Goal: Transaction & Acquisition: Purchase product/service

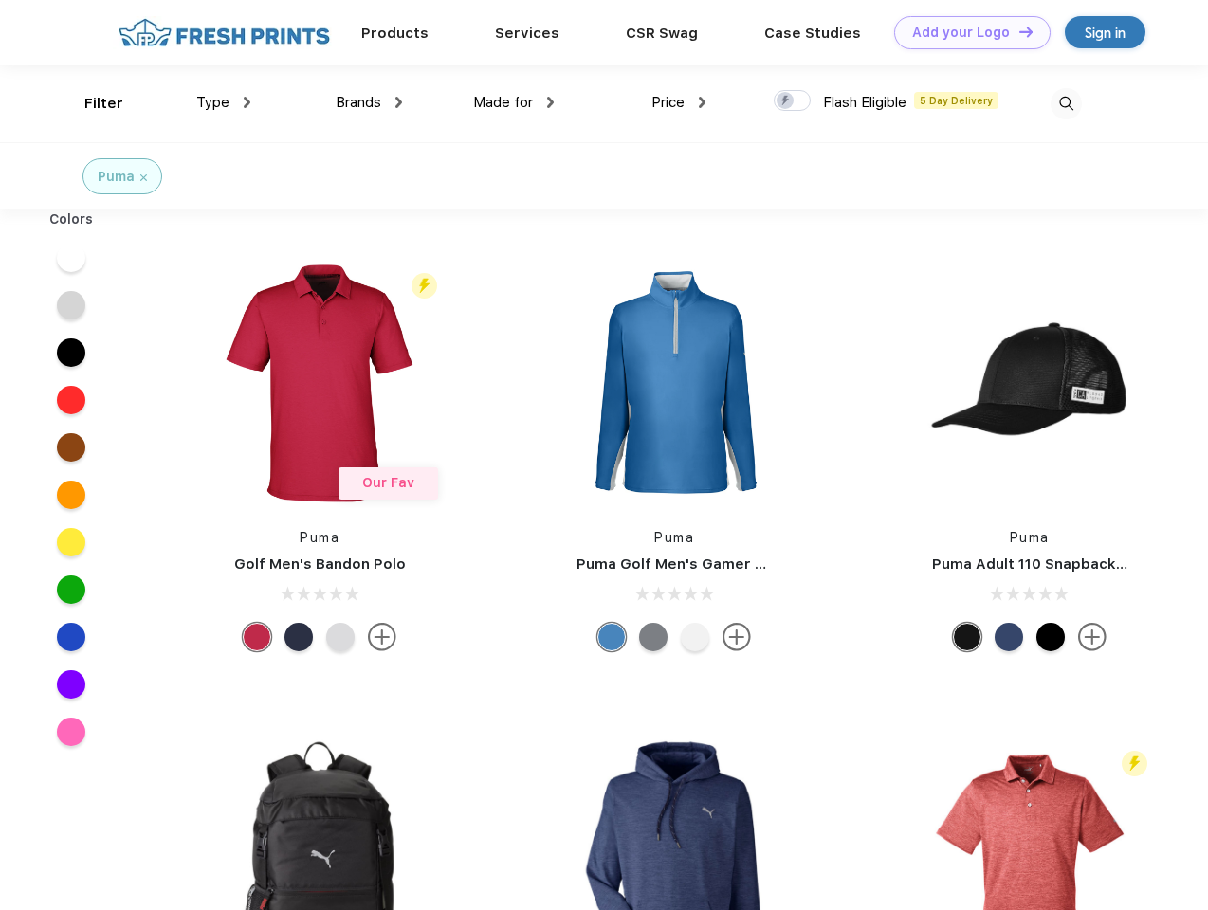
click at [965, 32] on link "Add your Logo Design Tool" at bounding box center [972, 32] width 156 height 33
click at [0, 0] on div "Design Tool" at bounding box center [0, 0] width 0 height 0
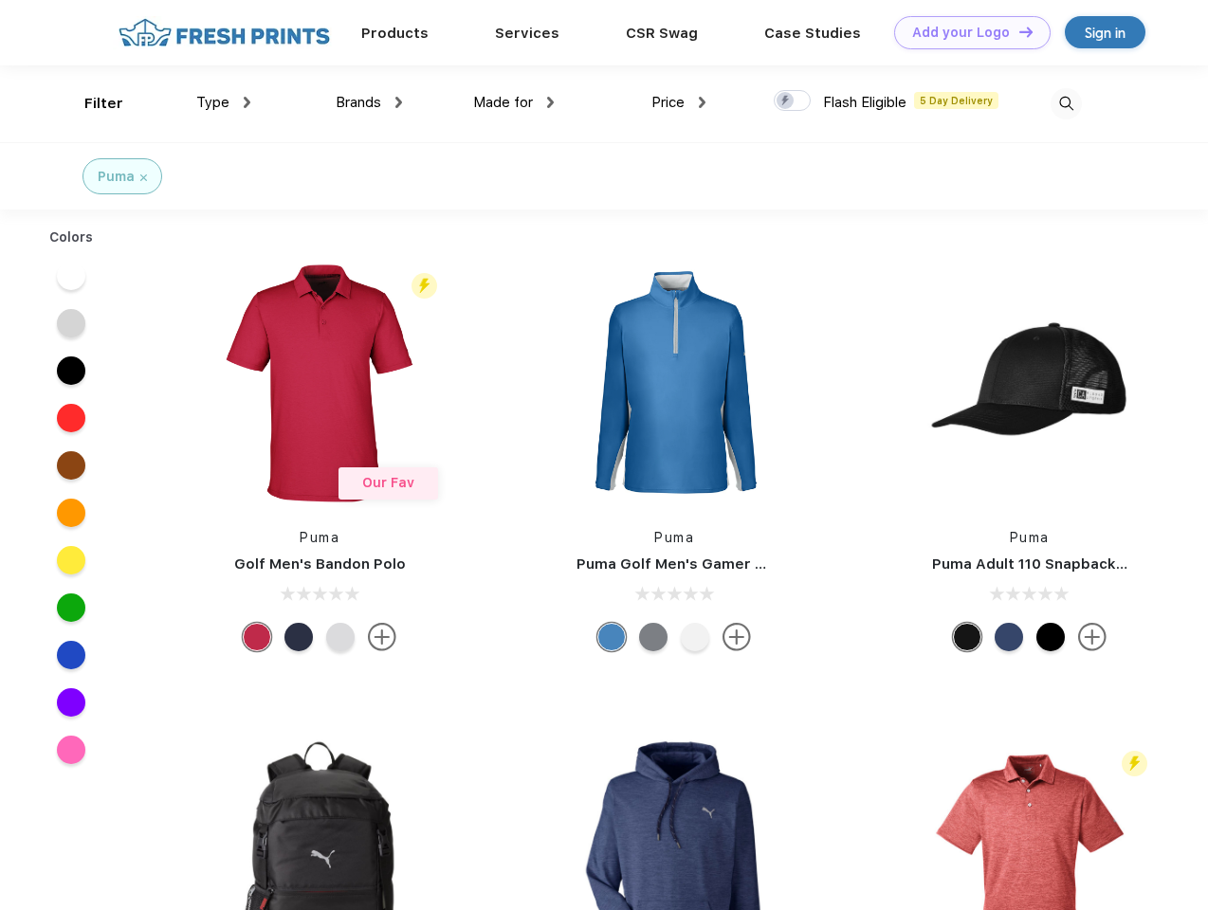
click at [1017, 31] on link "Add your Logo Design Tool" at bounding box center [972, 32] width 156 height 33
click at [91, 103] on div "Filter" at bounding box center [103, 104] width 39 height 22
click at [224, 102] on span "Type" at bounding box center [212, 102] width 33 height 17
click at [369, 102] on span "Brands" at bounding box center [359, 102] width 46 height 17
click at [514, 102] on span "Made for" at bounding box center [503, 102] width 60 height 17
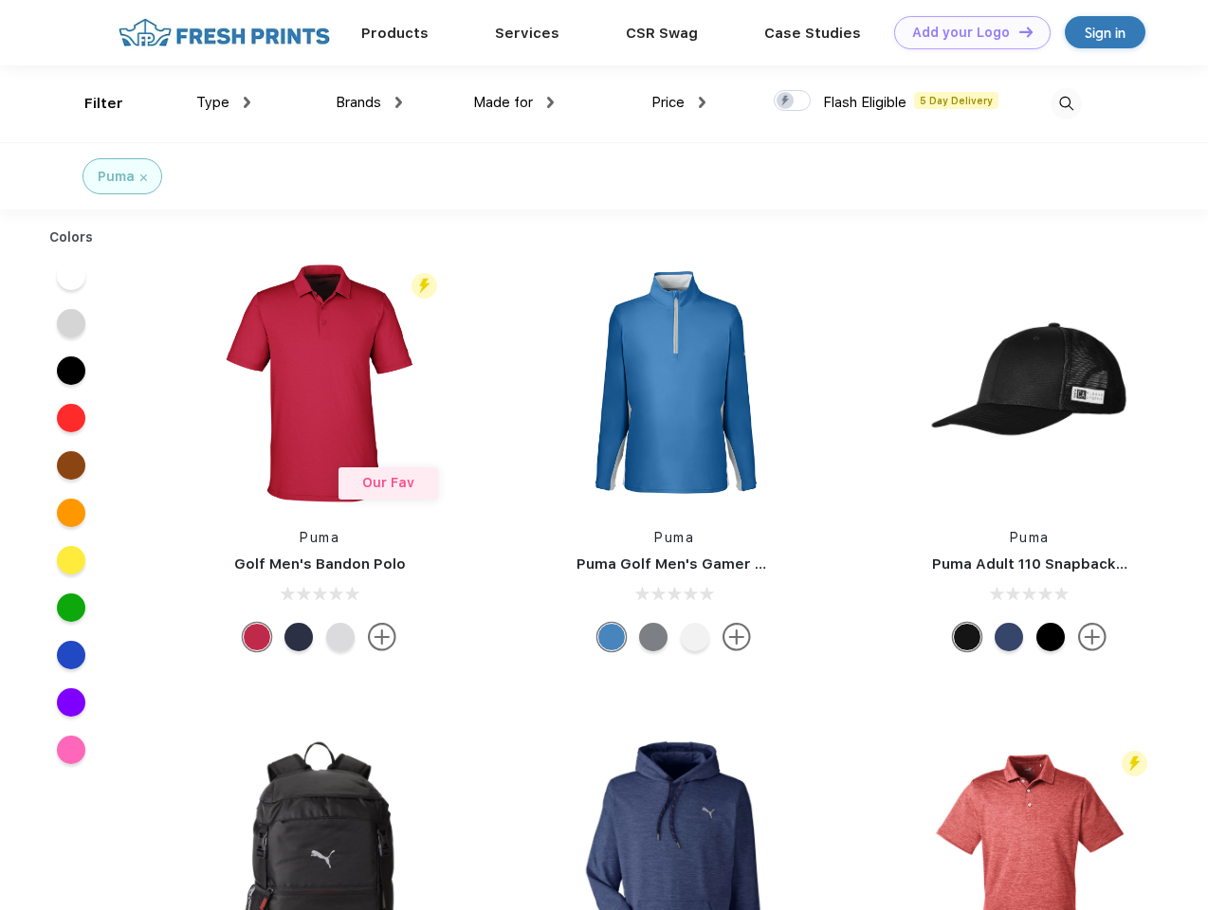
click at [679, 102] on span "Price" at bounding box center [667, 102] width 33 height 17
click at [793, 101] on div at bounding box center [792, 100] width 37 height 21
click at [786, 101] on input "checkbox" at bounding box center [780, 95] width 12 height 12
click at [1066, 103] on img at bounding box center [1065, 103] width 31 height 31
